Goal: Complete application form

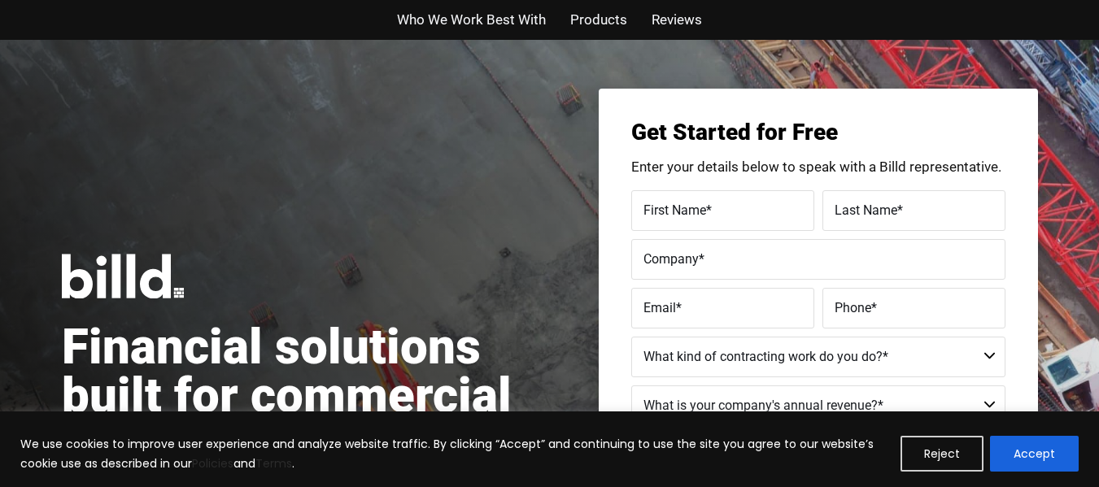
click at [688, 202] on span "First Name" at bounding box center [675, 209] width 63 height 15
click at [688, 202] on input "First Name *" at bounding box center [722, 210] width 183 height 41
type input "Jennifer"
type input "Forsman"
type input "Dooryard Construction, LLC"
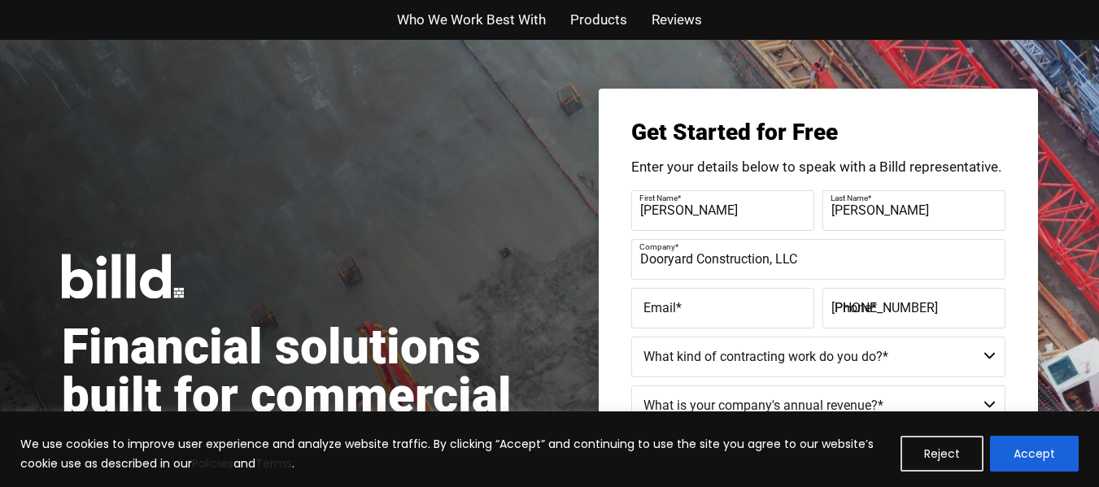
type input "(207) 200-6864"
type input "jennifer@dooryard.us"
type input "(251) 978-1086"
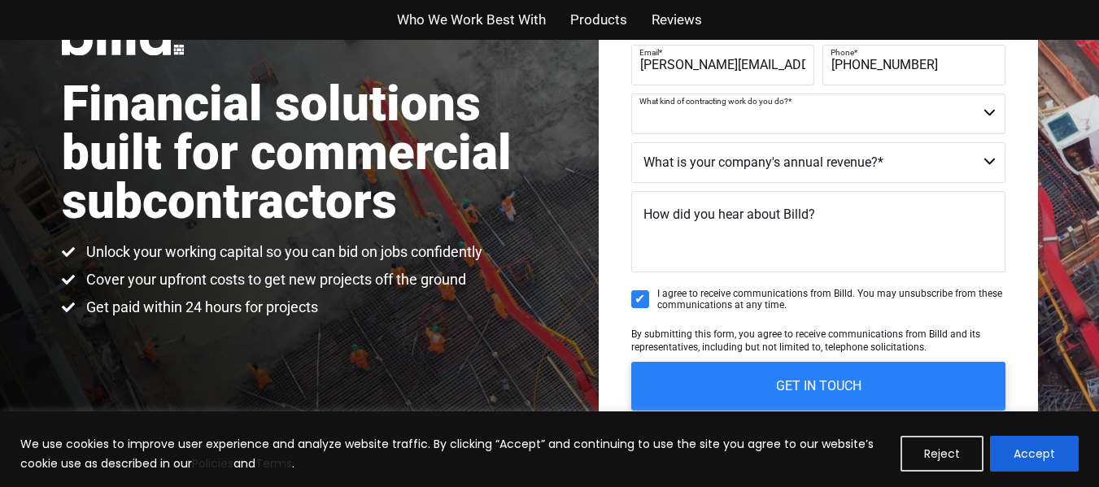
scroll to position [244, 0]
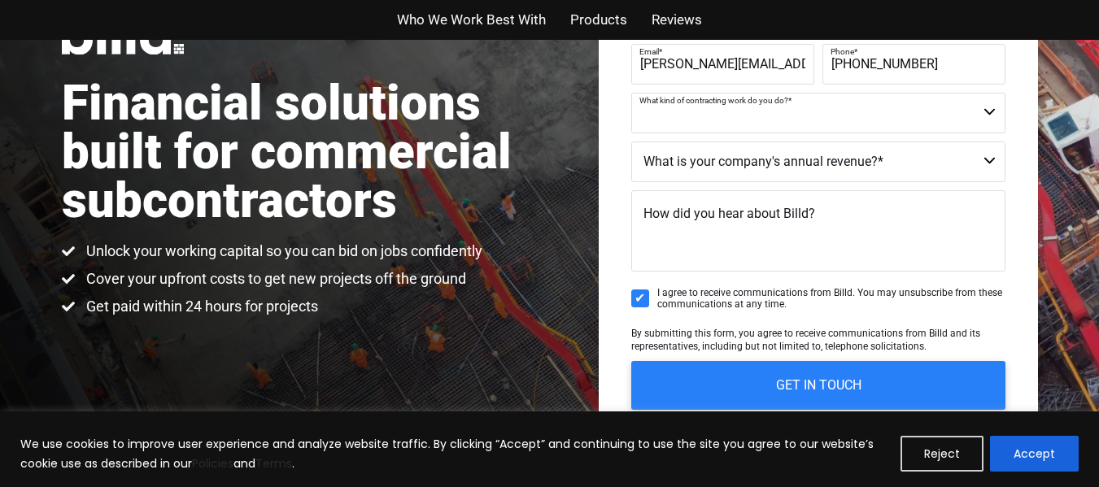
click at [823, 117] on select "Commercial Commercial and Residential Residential Not a Contractor" at bounding box center [818, 113] width 374 height 41
select select "Residential"
click at [631, 93] on select "Commercial Commercial and Residential Residential Not a Contractor" at bounding box center [818, 113] width 374 height 41
click at [823, 168] on select "$40M + $25M - $40M $8M - $25M $4M - $8M $2M - $4M $1M - $2M Less than $1M" at bounding box center [818, 162] width 374 height 41
select select "Less than $1M"
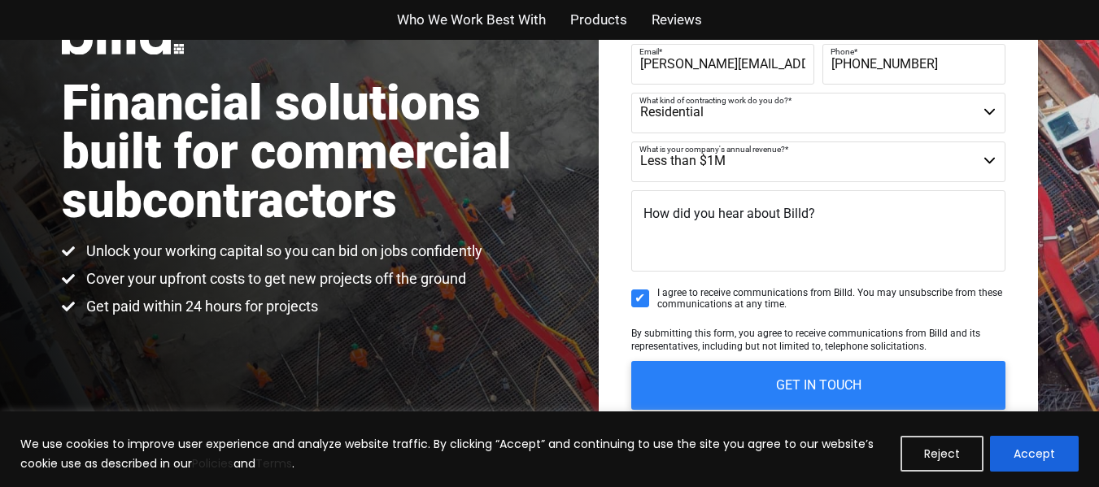
click at [631, 142] on select "$40M + $25M - $40M $8M - $25M $4M - $8M $2M - $4M $1M - $2M Less than $1M" at bounding box center [818, 162] width 374 height 41
click at [841, 244] on textarea "How did you hear about Billd?" at bounding box center [818, 230] width 374 height 81
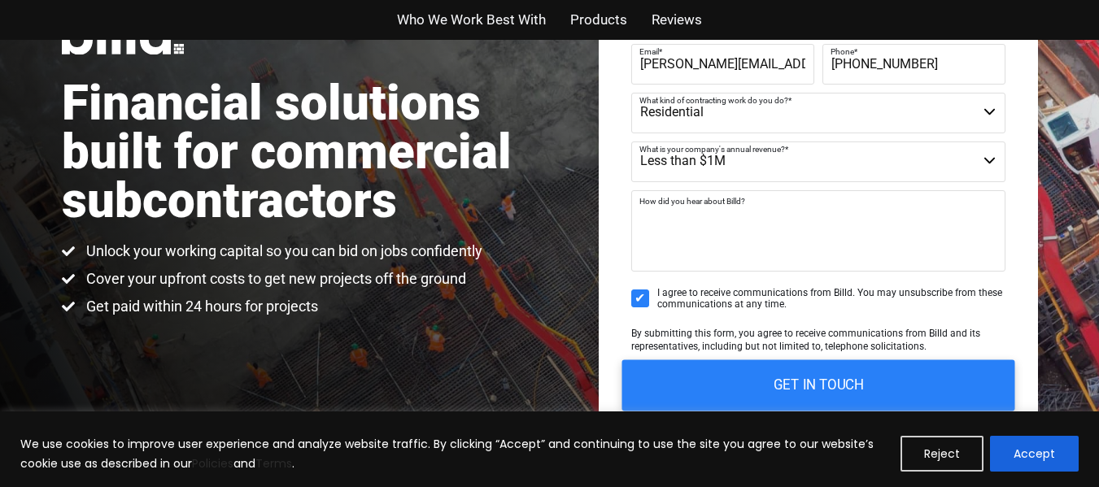
click at [841, 382] on input "GET IN TOUCH" at bounding box center [818, 385] width 393 height 51
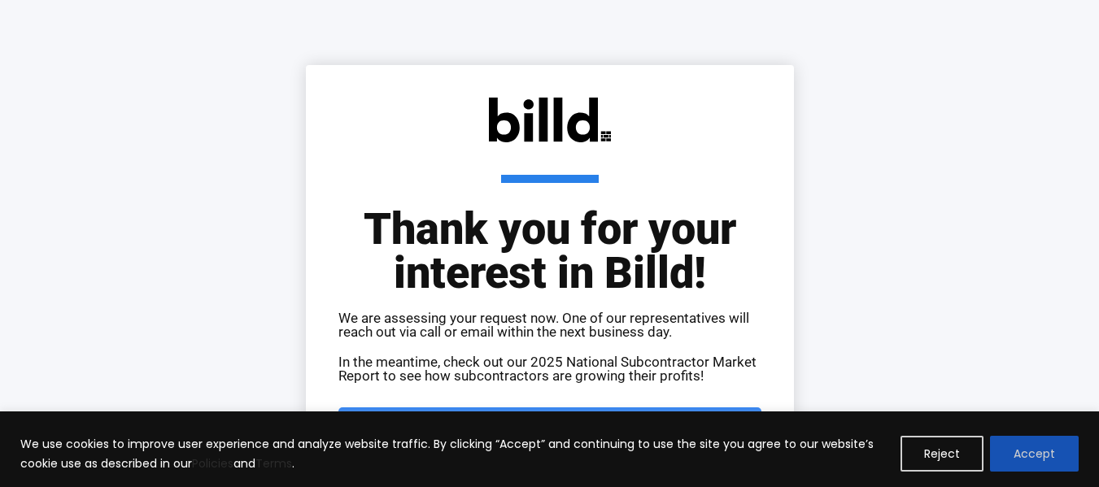
click at [1040, 448] on button "Accept" at bounding box center [1034, 454] width 89 height 36
